Goal: Check status: Check status

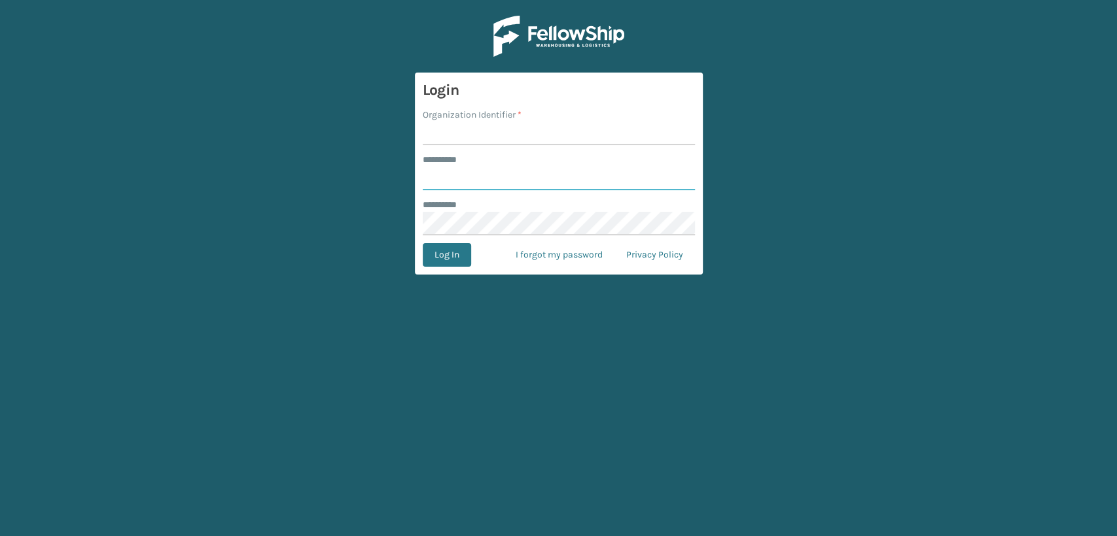
type input "*****"
click at [508, 137] on input "Organization Identifier *" at bounding box center [559, 134] width 272 height 24
type input "Lifestyle"
click at [440, 253] on button "Log In" at bounding box center [447, 255] width 48 height 24
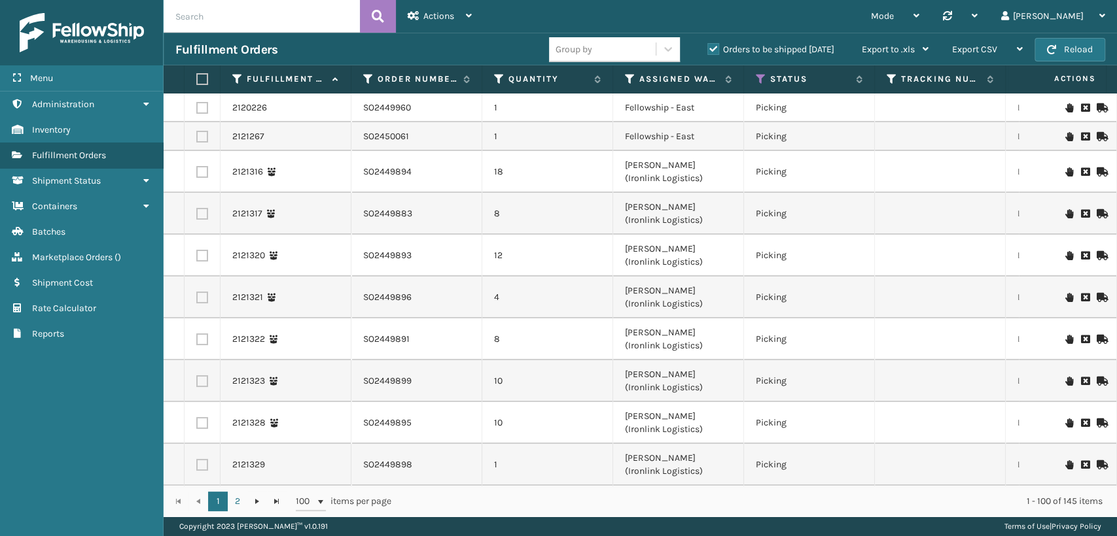
click at [272, 18] on input "text" at bounding box center [262, 16] width 196 height 33
paste input "5MWGSOKL"
type input "5MWGSOKL"
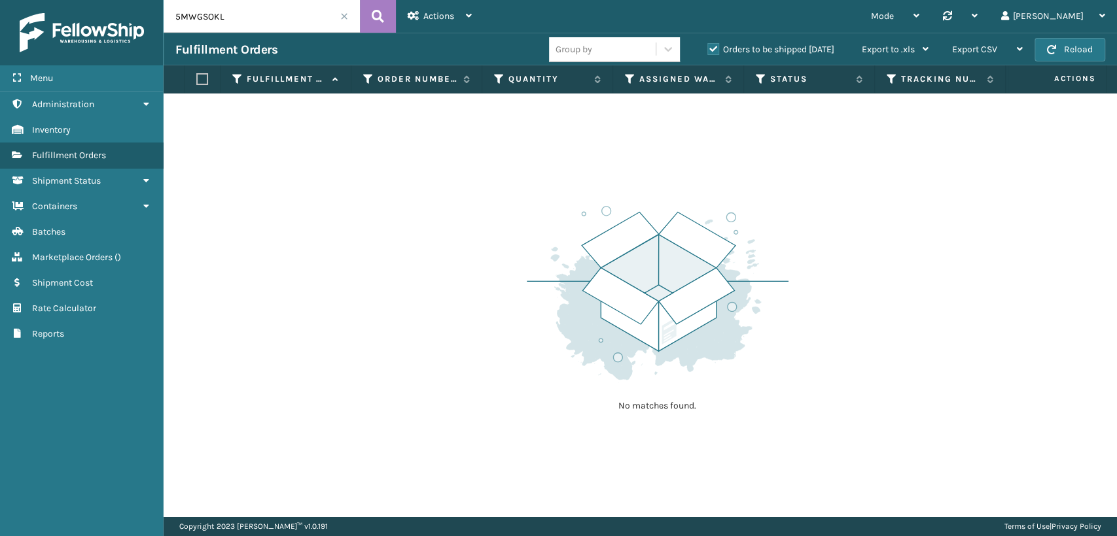
click at [719, 48] on label "Orders to be shipped [DATE]" at bounding box center [770, 49] width 127 height 11
click at [708, 48] on input "Orders to be shipped [DATE]" at bounding box center [707, 46] width 1 height 9
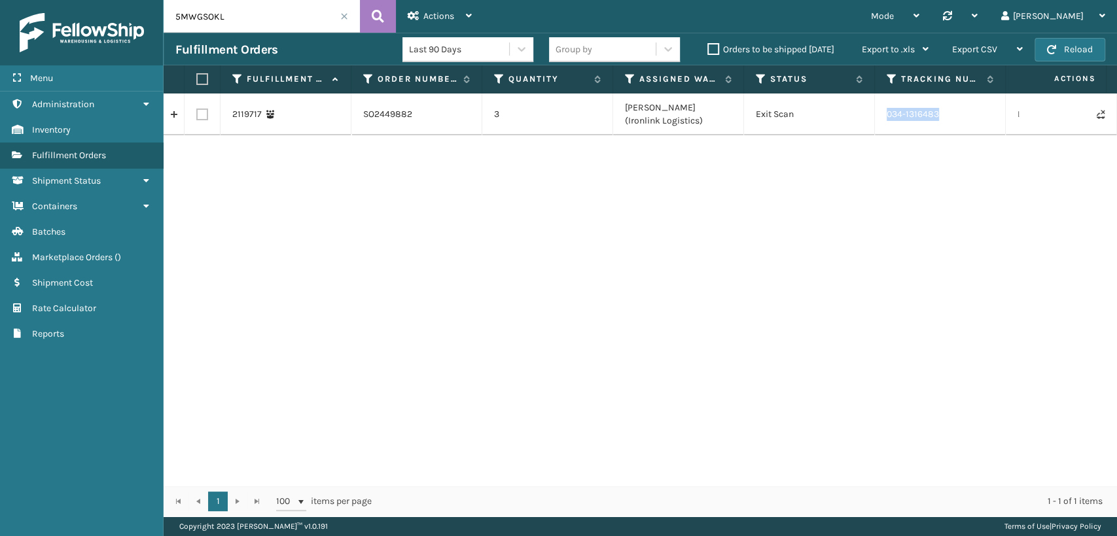
drag, startPoint x: 954, startPoint y: 109, endPoint x: 885, endPoint y: 124, distance: 70.2
click at [885, 124] on td "034-1316483" at bounding box center [940, 115] width 131 height 42
copy td "034-1316483"
